Goal: Task Accomplishment & Management: Manage account settings

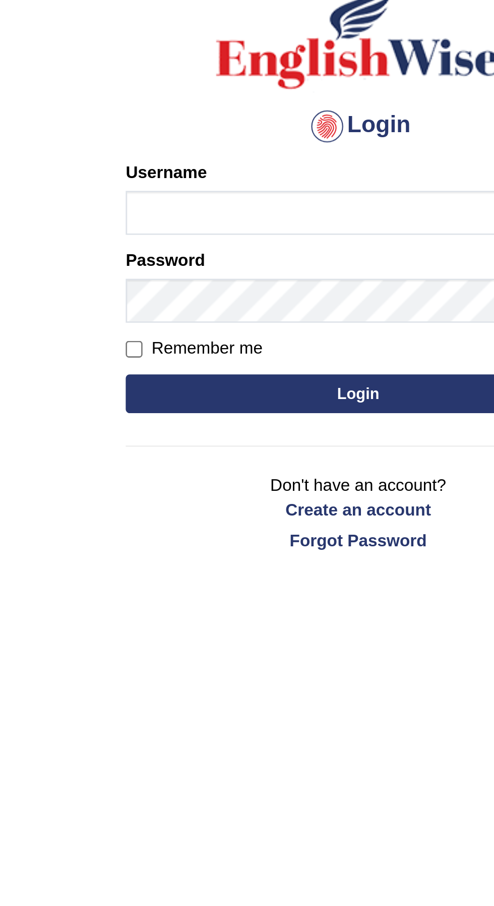
click at [239, 161] on input "Username" at bounding box center [247, 162] width 182 height 17
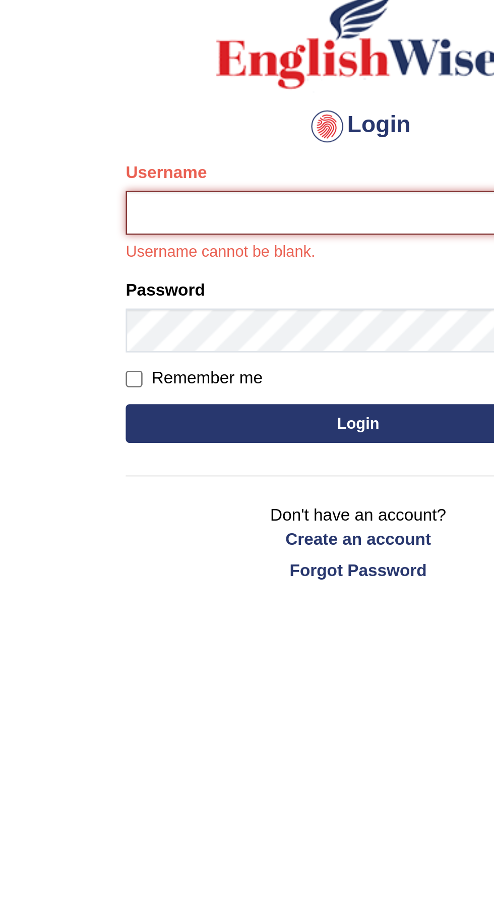
type input "ravichanapathi_parramatta"
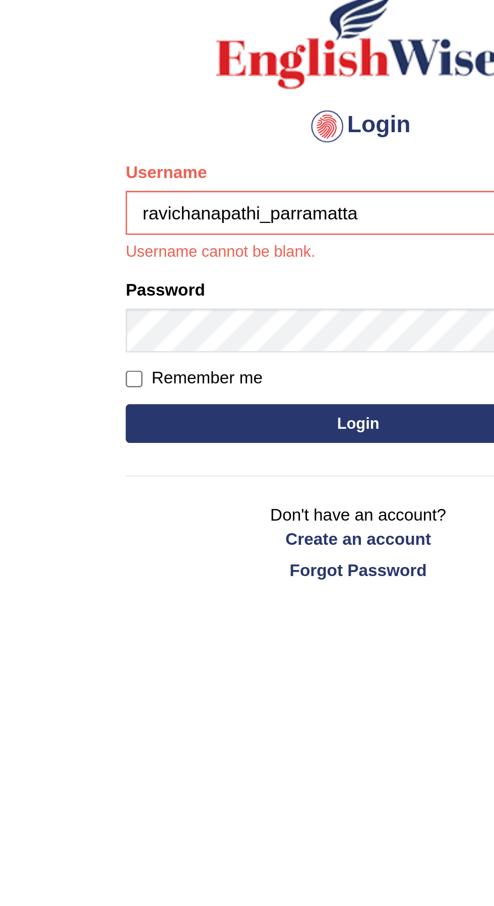
click at [156, 237] on button "Login" at bounding box center [247, 244] width 182 height 15
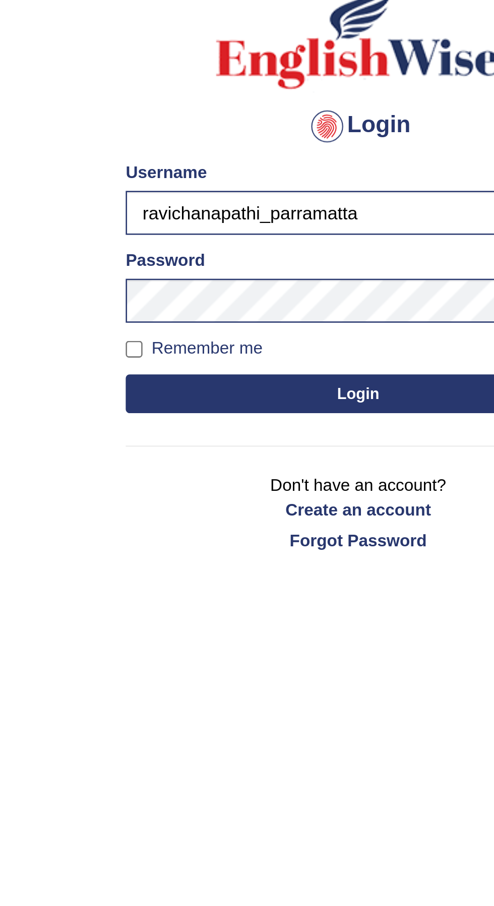
click at [261, 233] on button "Login" at bounding box center [247, 232] width 182 height 15
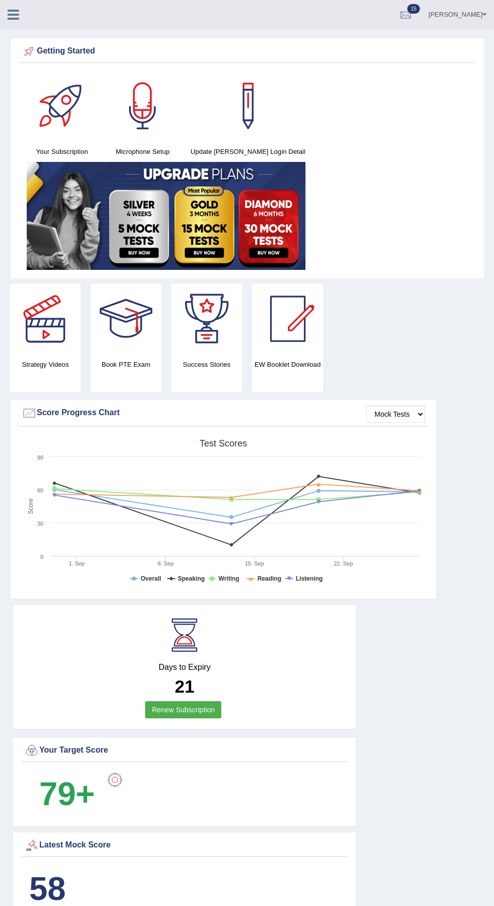
click at [24, 22] on div at bounding box center [17, 11] width 35 height 22
